Goal: Task Accomplishment & Management: Use online tool/utility

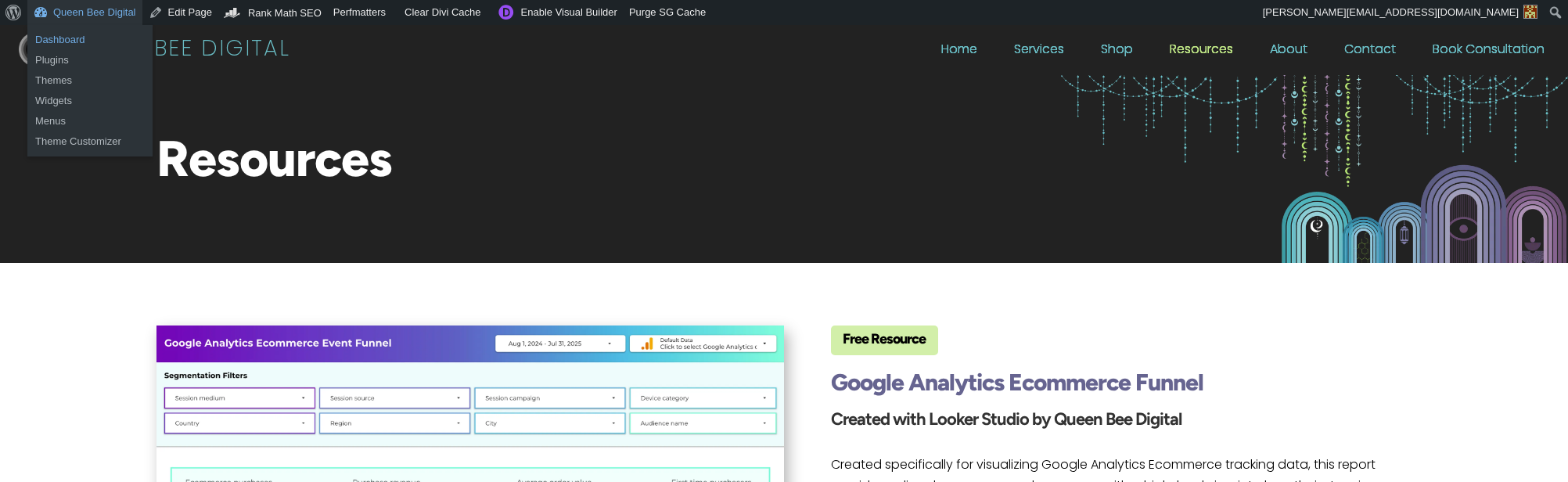
click at [59, 38] on link "Dashboard" at bounding box center [90, 40] width 125 height 21
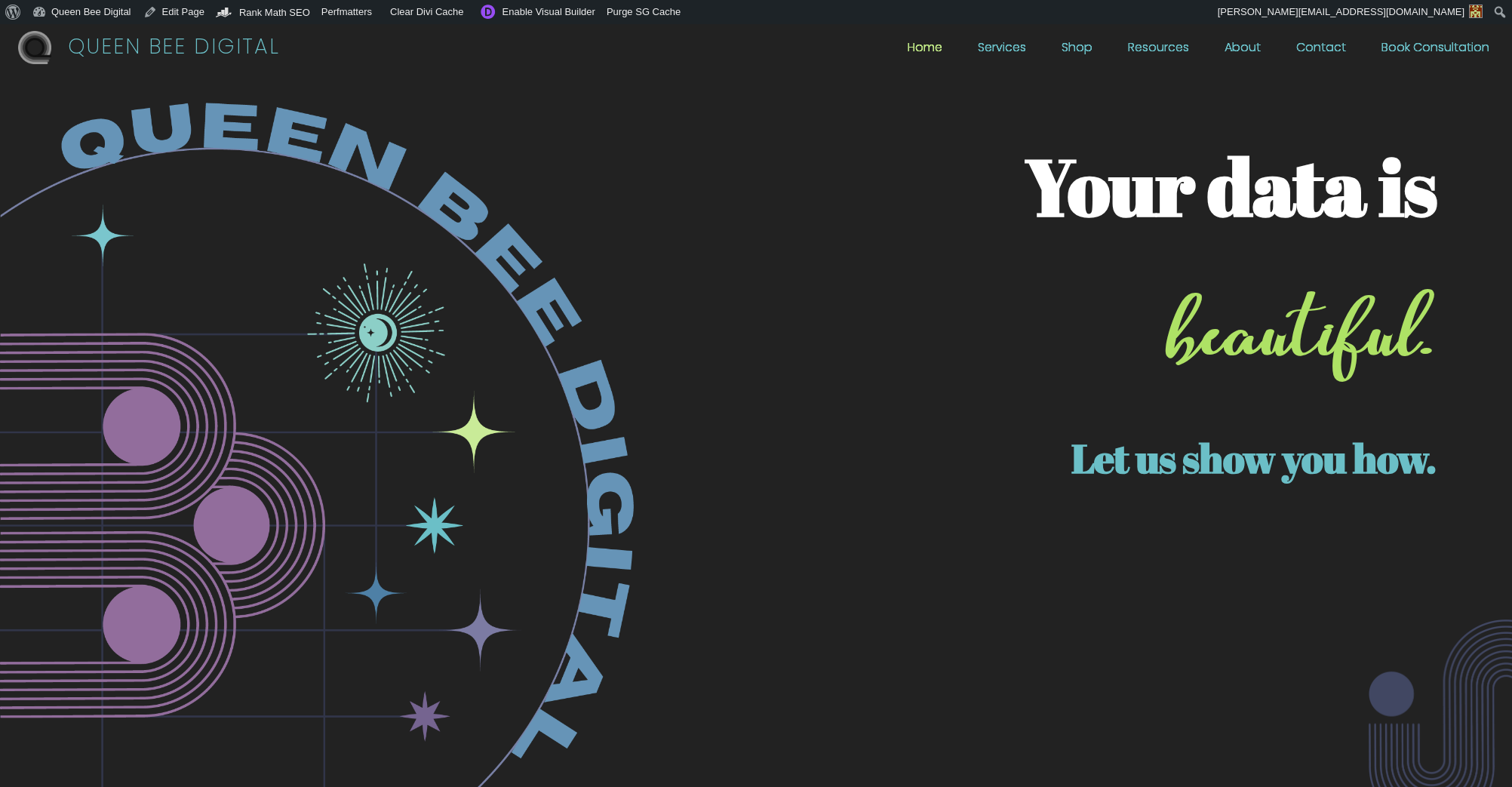
click at [1173, 47] on link "Resources" at bounding box center [1158, 51] width 61 height 16
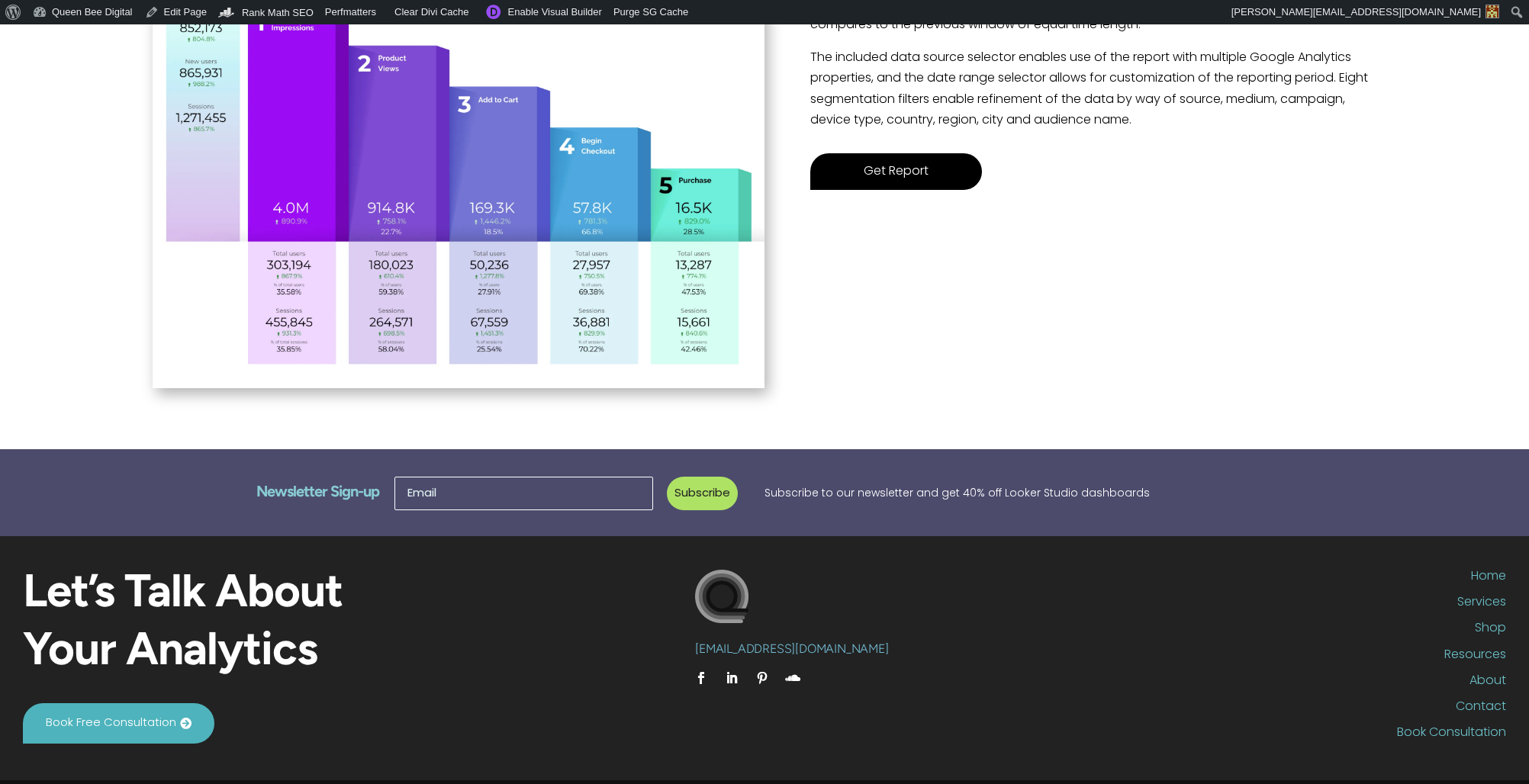
scroll to position [615, 0]
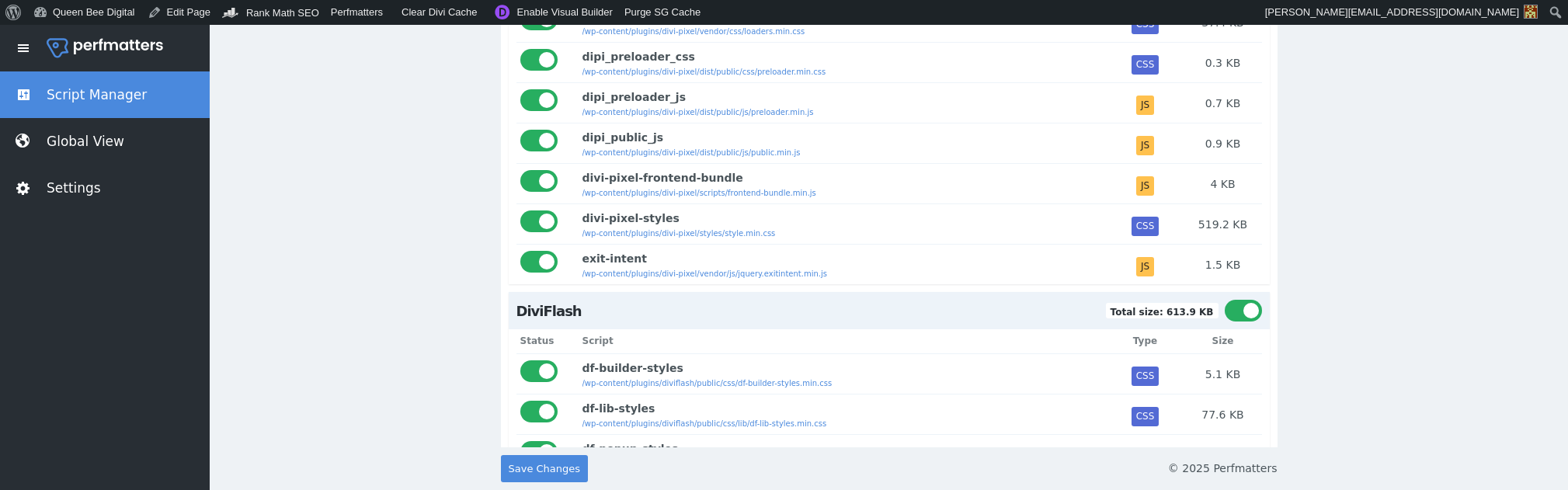
scroll to position [1064, 0]
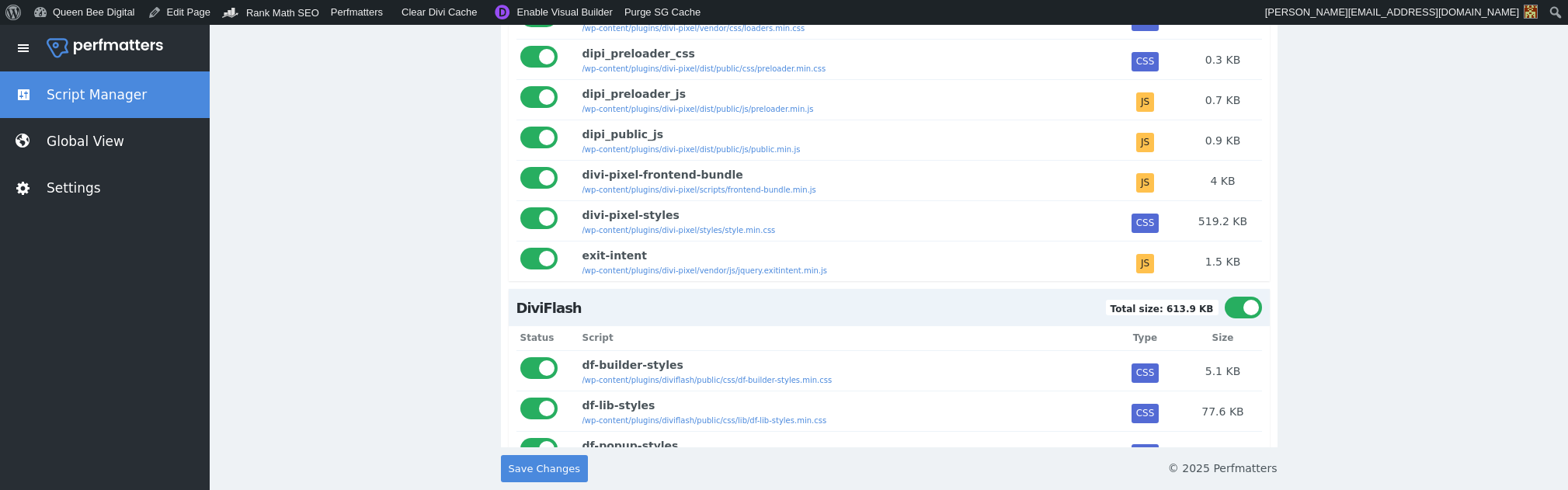
click at [1239, 312] on div at bounding box center [1243, 307] width 38 height 22
click at [1224, 297] on input "checkbox" at bounding box center [1224, 297] width 0 height 0
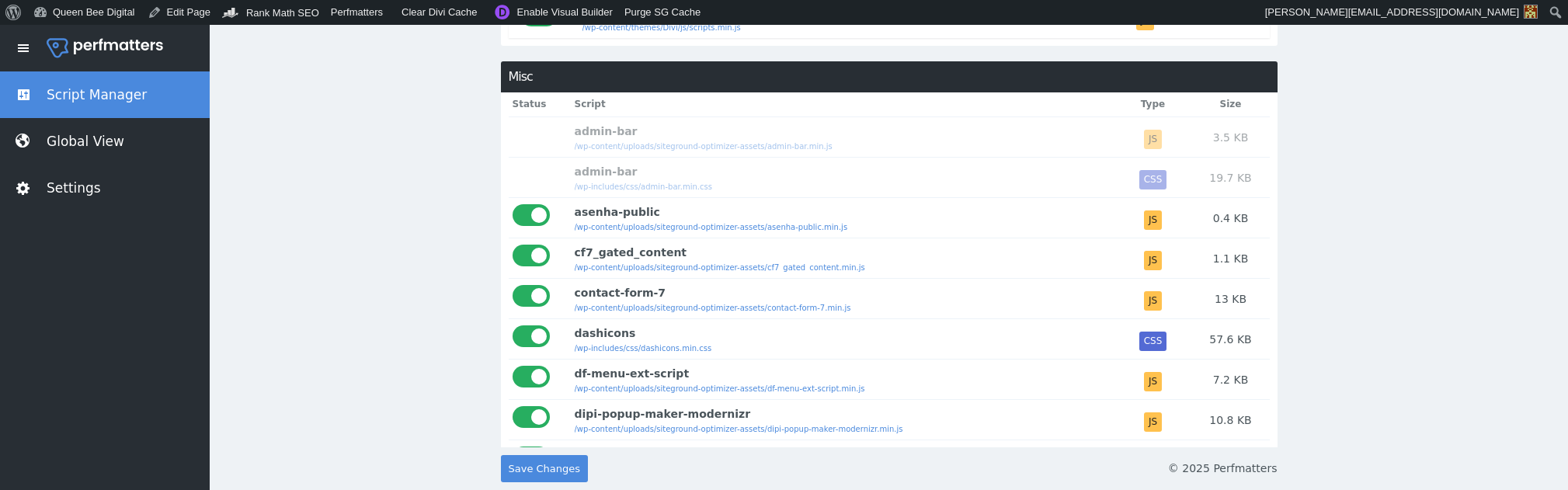
scroll to position [2776, 0]
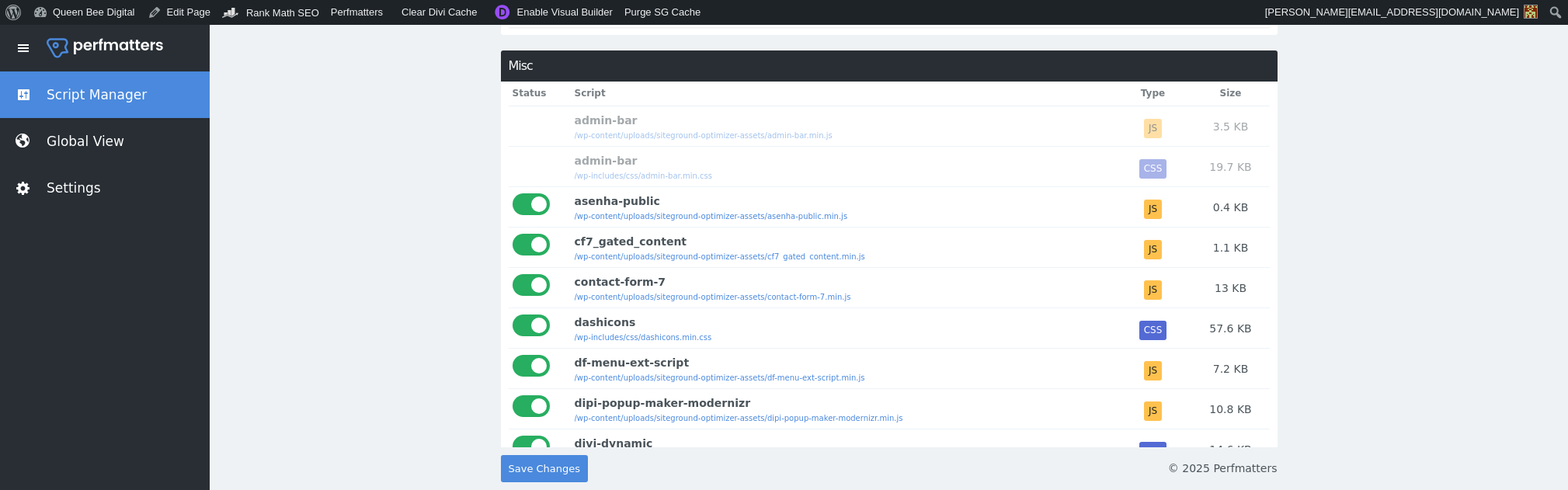
click at [524, 336] on div at bounding box center [531, 325] width 38 height 22
click at [513, 314] on input "checkbox" at bounding box center [513, 314] width 0 height 0
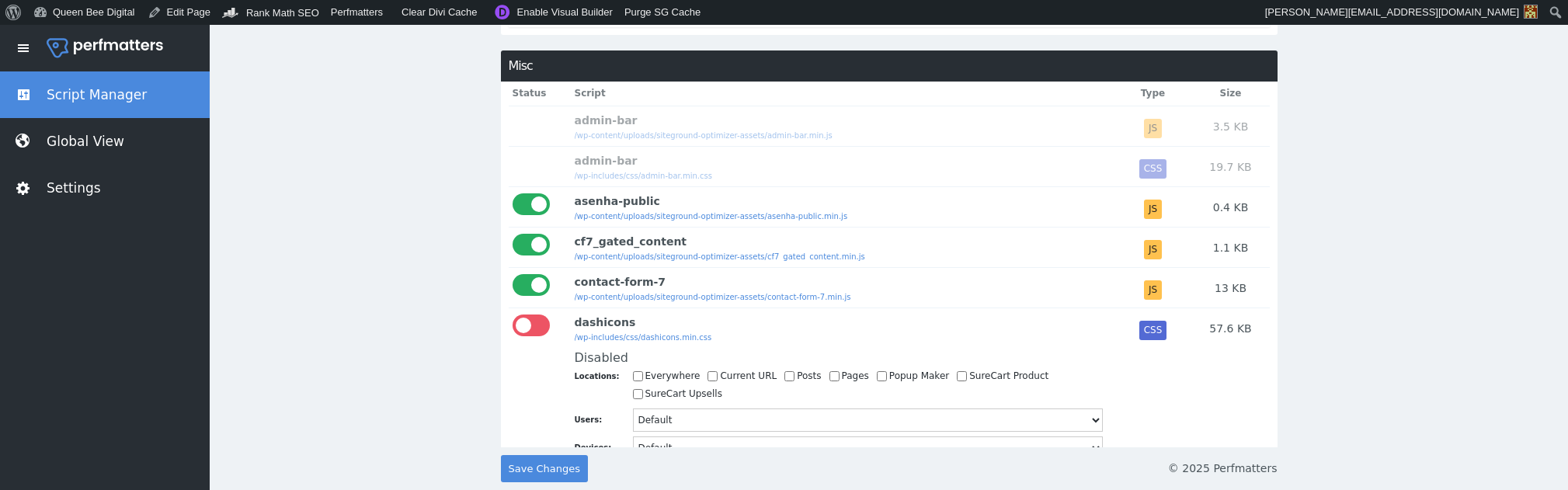
click at [707, 381] on input "Current URL" at bounding box center [712, 375] width 10 height 10
checkbox input "true"
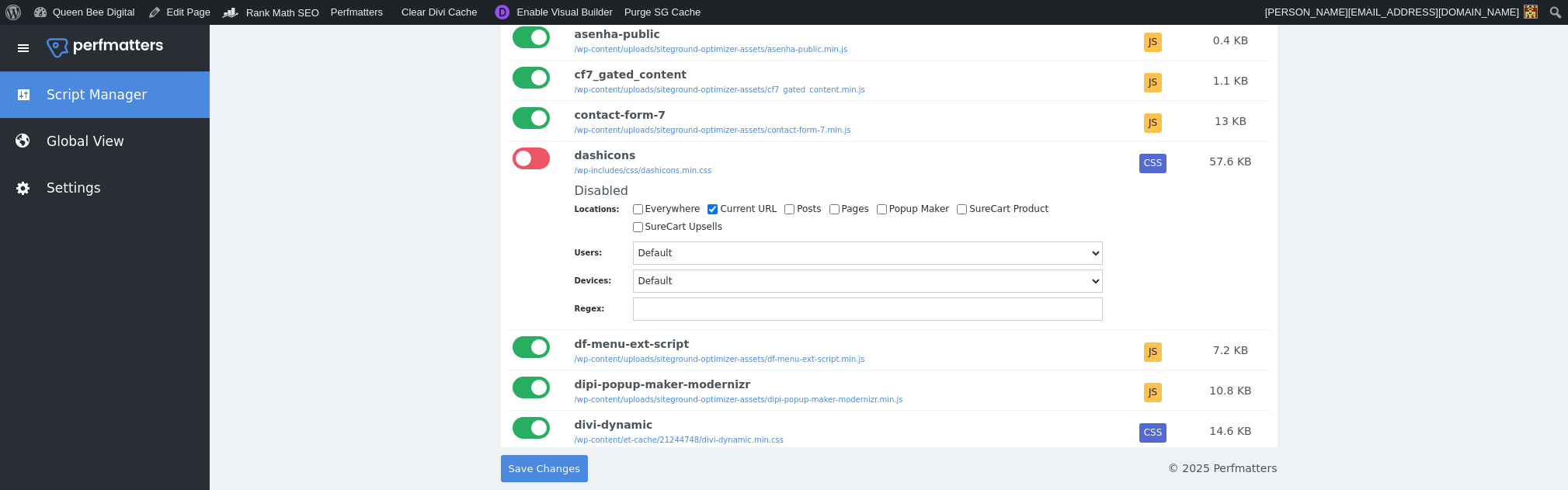
scroll to position [2943, 0]
click at [528, 358] on div at bounding box center [531, 346] width 38 height 22
click at [513, 336] on input "checkbox" at bounding box center [513, 336] width 0 height 0
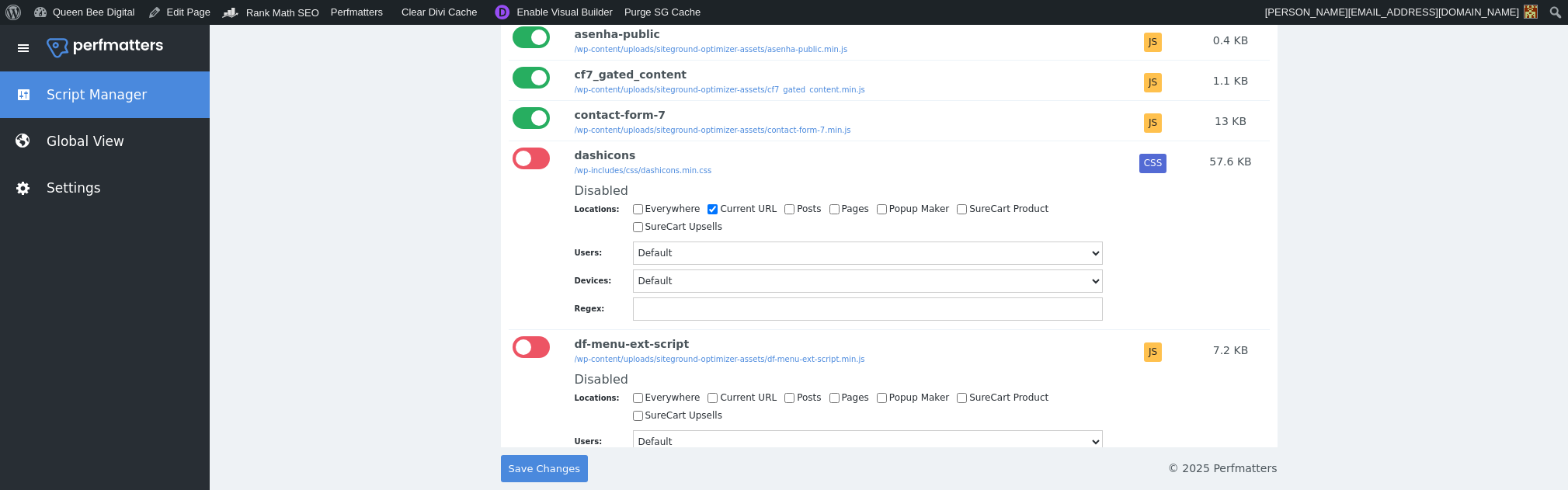
click at [707, 403] on input "Current URL" at bounding box center [712, 397] width 10 height 10
checkbox input "true"
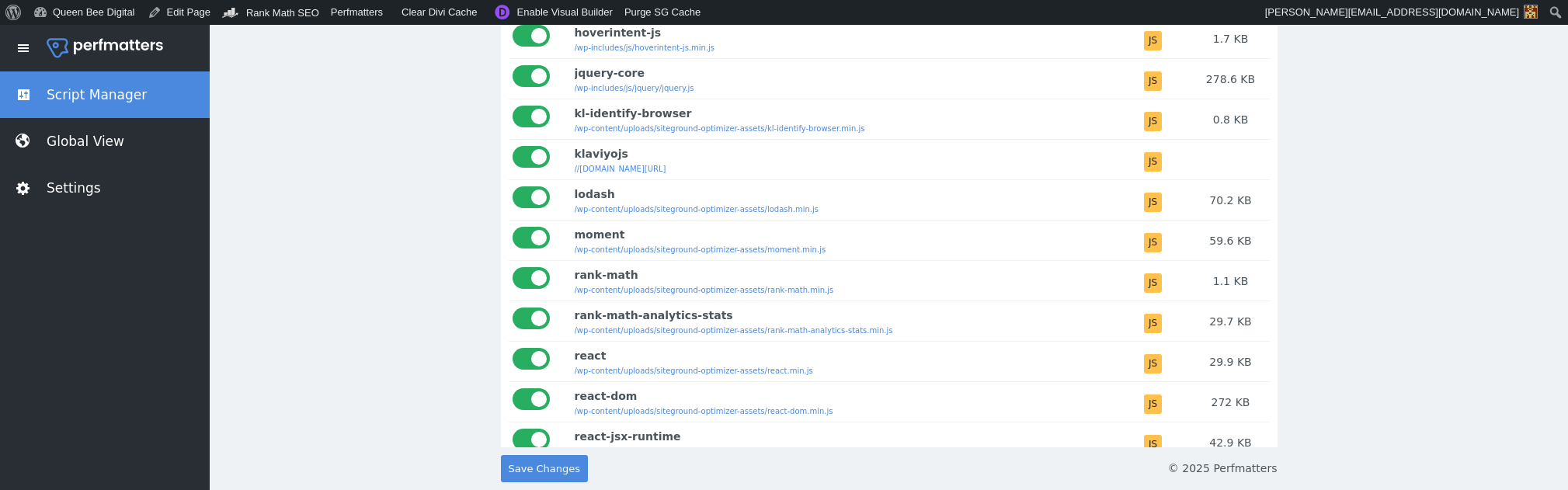
scroll to position [3678, 0]
